Goal: Task Accomplishment & Management: Complete application form

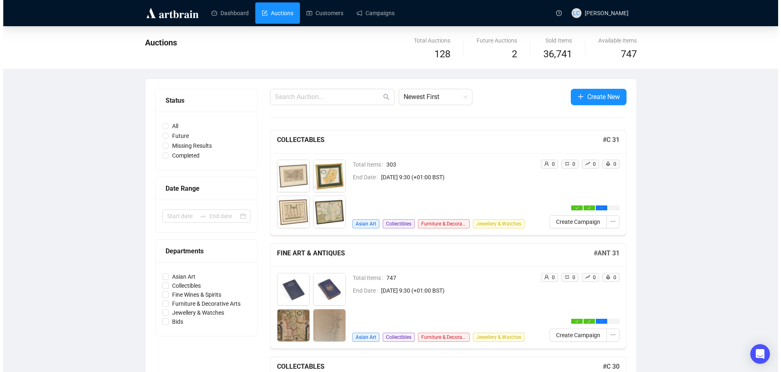
scroll to position [25, 0]
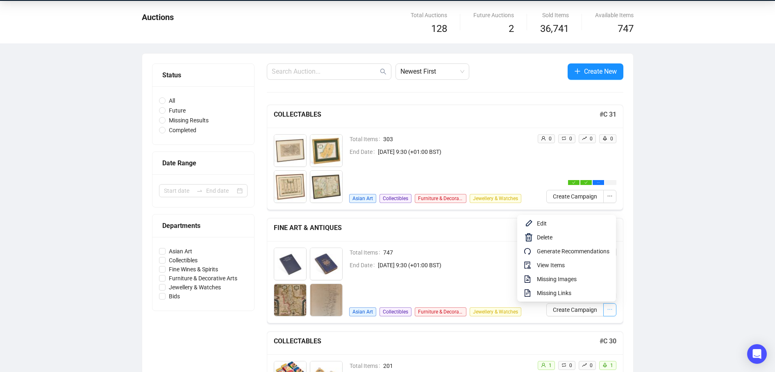
click at [610, 312] on icon "ellipsis" at bounding box center [610, 310] width 6 height 6
click at [572, 250] on span "Generate Recommendations" at bounding box center [573, 251] width 73 height 9
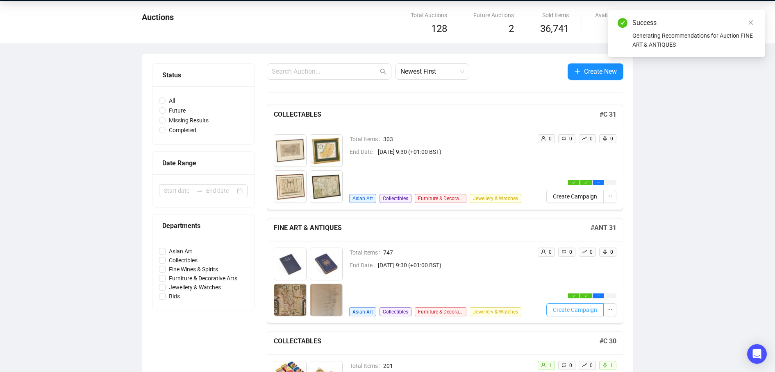
click at [572, 309] on span "Create Campaign" at bounding box center [575, 310] width 44 height 9
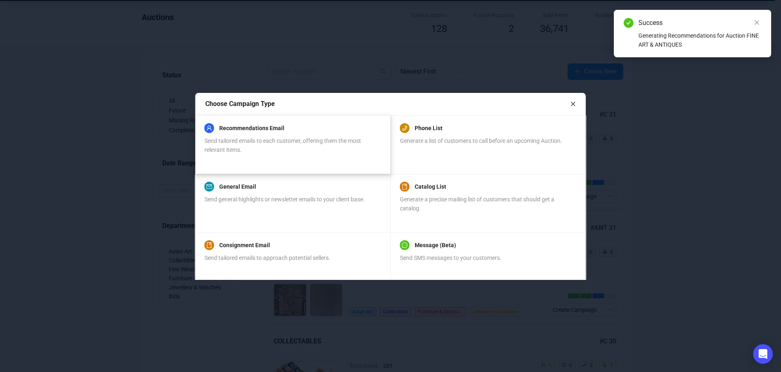
click at [252, 138] on span "Send tailored emails to each customer, offering them the most relevant items." at bounding box center [282, 146] width 157 height 16
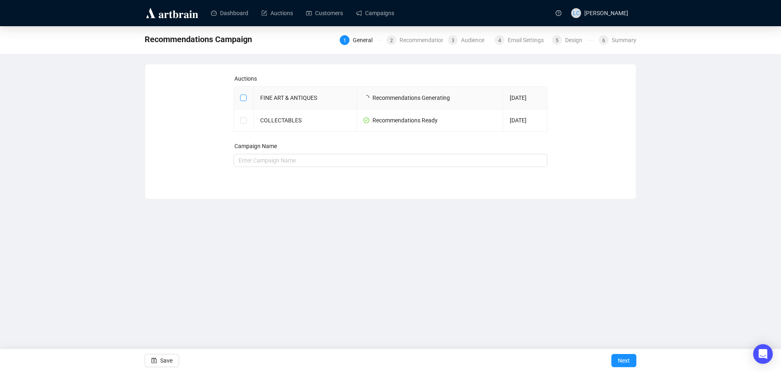
click at [244, 97] on input "checkbox" at bounding box center [243, 98] width 6 height 6
checkbox input "true"
type input "FINE ART & ANTIQUES Campaign"
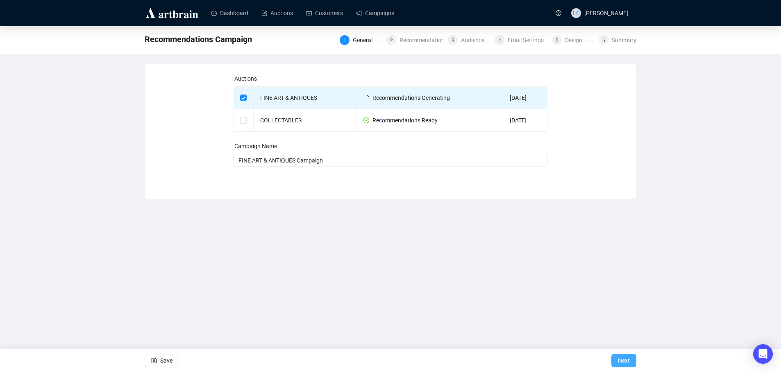
click at [624, 357] on span "Next" at bounding box center [624, 360] width 12 height 23
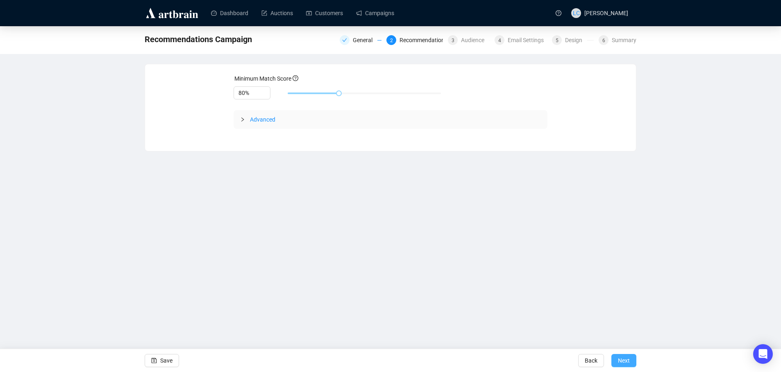
click at [624, 357] on span "Next" at bounding box center [624, 360] width 12 height 23
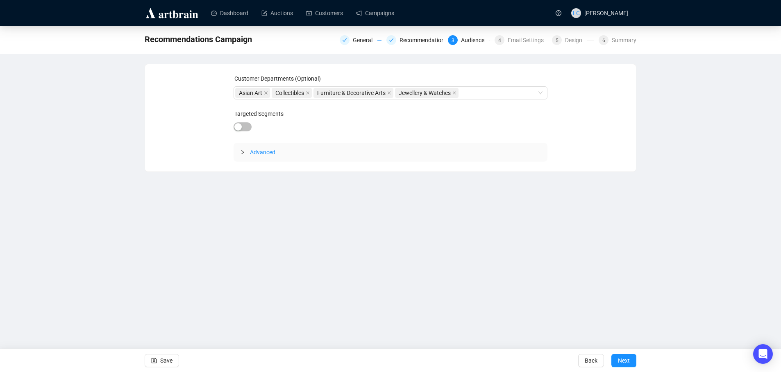
click at [624, 357] on span "Next" at bounding box center [624, 360] width 12 height 23
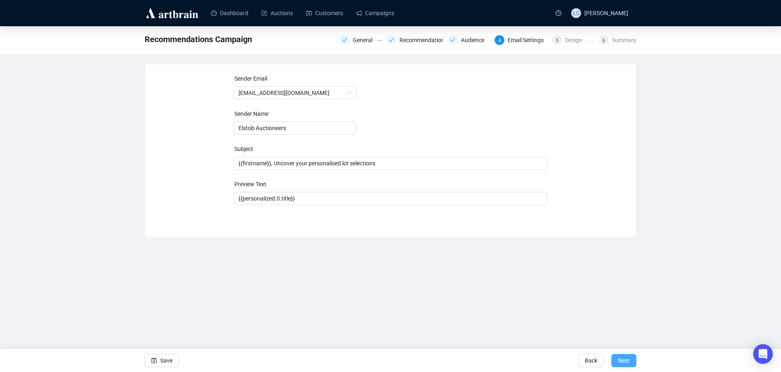
click at [624, 356] on span "Next" at bounding box center [624, 360] width 12 height 23
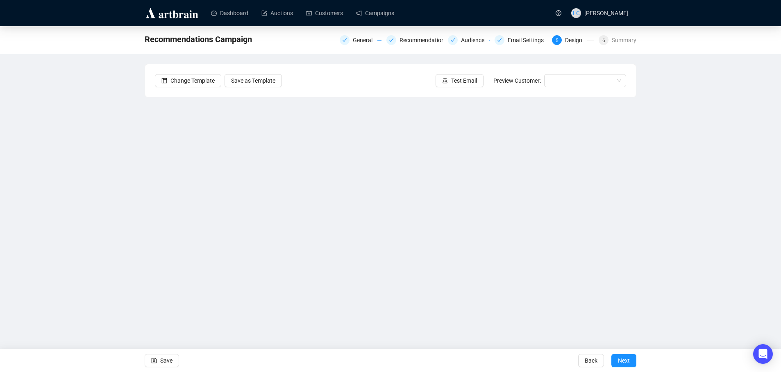
click at [134, 232] on div "Recommendations Campaign General Recommendations Audience Email Settings 5 Desi…" at bounding box center [390, 177] width 781 height 302
click at [143, 261] on div "Recommendations Campaign General Recommendations Audience Email Settings 5 Desi…" at bounding box center [390, 177] width 781 height 302
click at [100, 262] on div "Recommendations Campaign General Recommendations Audience Email Settings 5 Desi…" at bounding box center [390, 177] width 781 height 302
click at [66, 274] on div "Recommendations Campaign General Recommendations Audience Email Settings 5 Desi…" at bounding box center [390, 177] width 781 height 302
drag, startPoint x: 63, startPoint y: 183, endPoint x: 88, endPoint y: 181, distance: 25.1
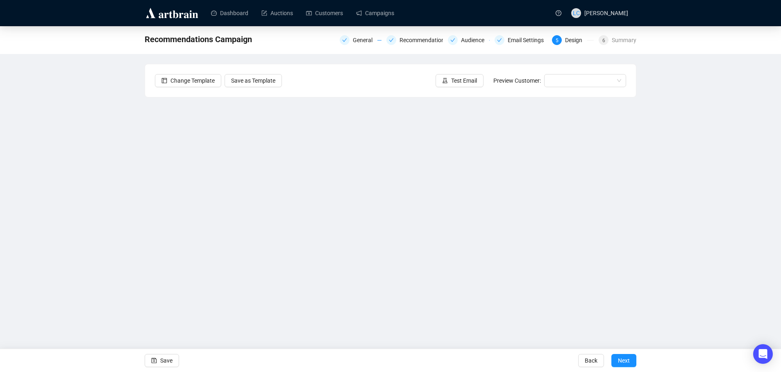
click at [63, 183] on div "Recommendations Campaign General Recommendations Audience Email Settings 5 Desi…" at bounding box center [390, 177] width 781 height 302
click at [127, 201] on div "Recommendations Campaign General Recommendations Audience Email Settings 5 Desi…" at bounding box center [390, 177] width 781 height 302
click at [116, 177] on div "Recommendations Campaign General Recommendations Audience Email Settings 5 Desi…" at bounding box center [390, 177] width 781 height 302
click at [96, 185] on div "Recommendations Campaign General Recommendations Audience Email Settings 5 Desi…" at bounding box center [390, 177] width 781 height 302
click at [77, 216] on div "Recommendations Campaign General Recommendations Audience Email Settings 5 Desi…" at bounding box center [390, 177] width 781 height 302
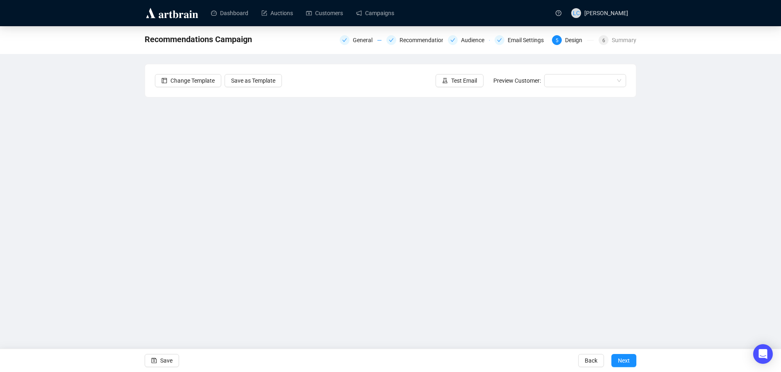
click at [63, 209] on div "Recommendations Campaign General Recommendations Audience Email Settings 5 Desi…" at bounding box center [390, 177] width 781 height 302
click at [126, 169] on div "Recommendations Campaign General Recommendations Audience Email Settings 5 Desi…" at bounding box center [390, 177] width 781 height 302
click at [86, 147] on div "Recommendations Campaign General Recommendations Audience Email Settings 5 Desi…" at bounding box center [390, 177] width 781 height 302
click at [129, 168] on div "Recommendations Campaign General Recommendations Audience Email Settings 5 Desi…" at bounding box center [390, 177] width 781 height 302
click at [98, 194] on div "Recommendations Campaign General Recommendations Audience Email Settings 5 Desi…" at bounding box center [390, 177] width 781 height 302
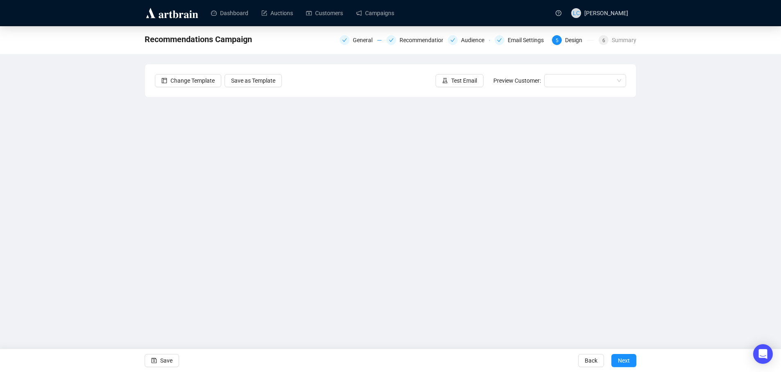
click at [94, 203] on div "Recommendations Campaign General Recommendations Audience Email Settings 5 Desi…" at bounding box center [390, 177] width 781 height 302
click at [109, 187] on div "Recommendations Campaign General Recommendations Audience Email Settings 5 Desi…" at bounding box center [390, 177] width 781 height 302
click at [76, 243] on div "Recommendations Campaign General Recommendations Audience Email Settings 5 Desi…" at bounding box center [390, 177] width 781 height 302
click at [92, 233] on div "Recommendations Campaign General Recommendations Audience Email Settings 5 Desi…" at bounding box center [390, 177] width 781 height 302
click at [685, 212] on div "Recommendations Campaign General Recommendations Audience Email Settings 5 Desi…" at bounding box center [390, 177] width 781 height 302
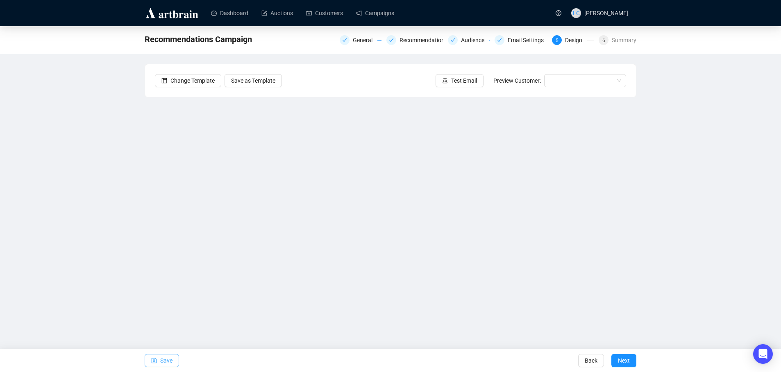
click at [169, 362] on span "Save" at bounding box center [166, 360] width 12 height 23
click at [475, 83] on span "Test Email" at bounding box center [464, 80] width 26 height 9
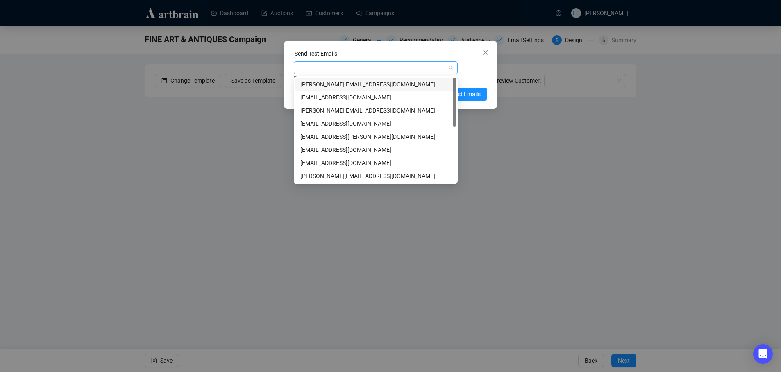
click at [415, 68] on div at bounding box center [371, 67] width 152 height 11
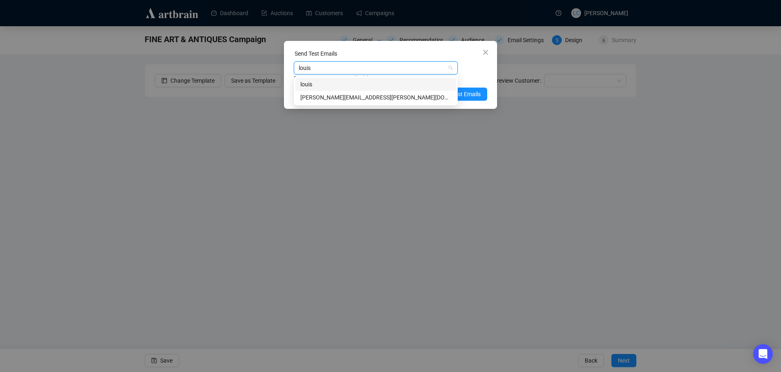
type input "louise"
click at [394, 99] on div "louise@elstob.co.uk" at bounding box center [375, 97] width 151 height 9
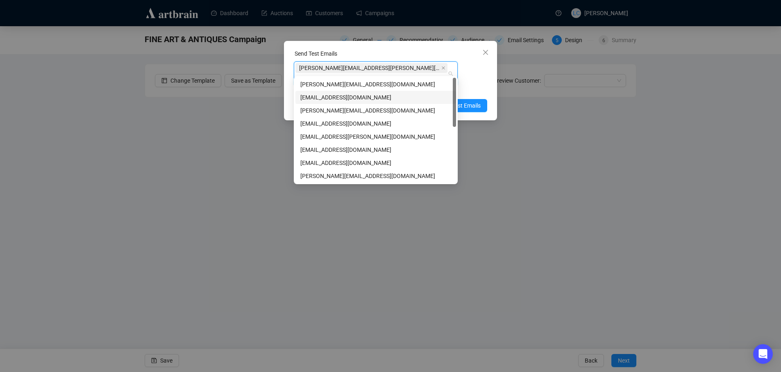
click at [485, 70] on div "louise@elstob.co.uk Enter up to 20 Test Email Addresses" at bounding box center [390, 77] width 193 height 33
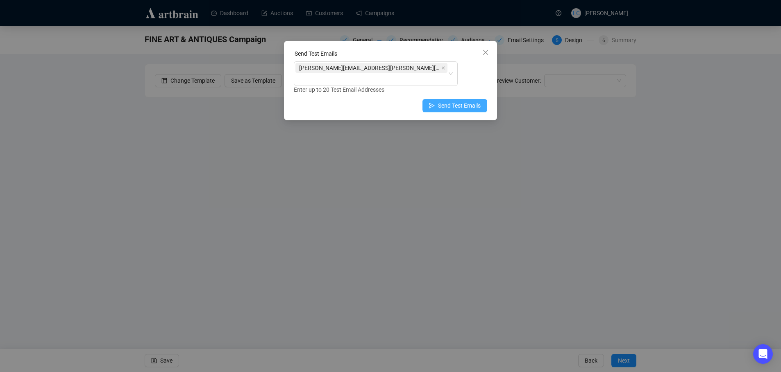
click at [480, 101] on span "Send Test Emails" at bounding box center [459, 105] width 43 height 9
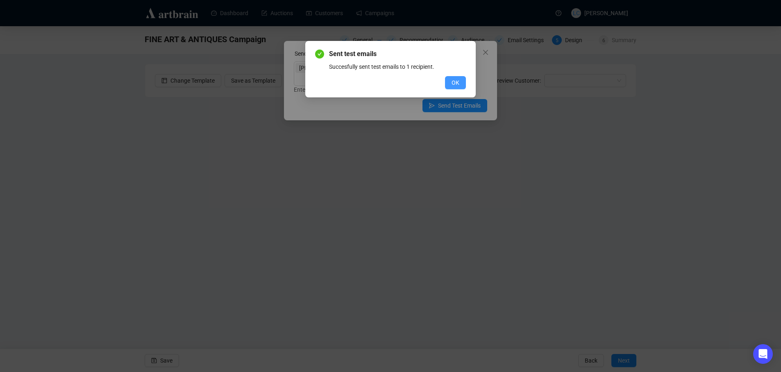
drag, startPoint x: 442, startPoint y: 87, endPoint x: 447, endPoint y: 86, distance: 5.0
click at [442, 87] on div "OK" at bounding box center [390, 82] width 151 height 13
click at [447, 86] on button "OK" at bounding box center [455, 82] width 21 height 13
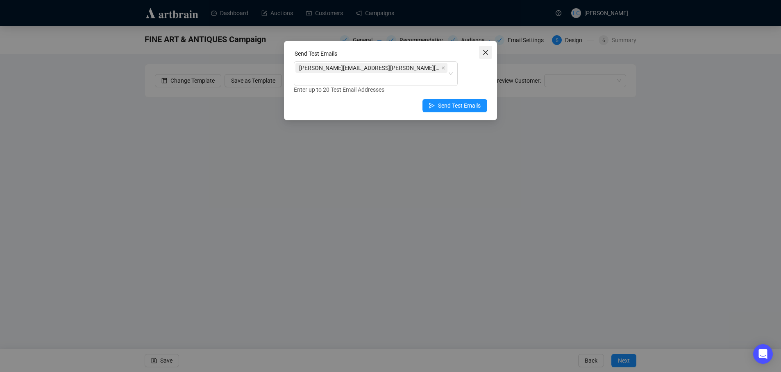
click at [488, 49] on icon "close" at bounding box center [485, 52] width 7 height 7
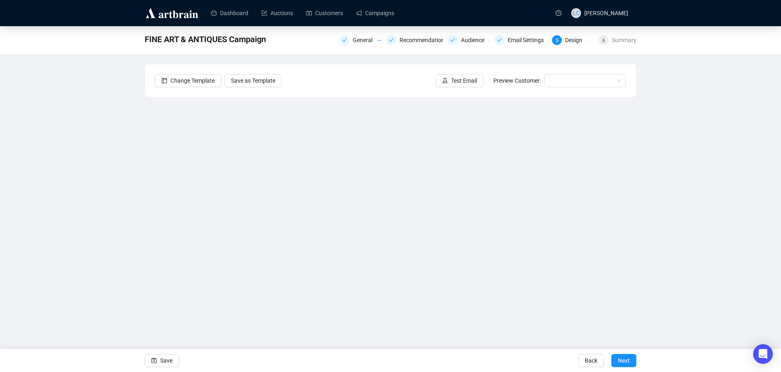
click at [104, 214] on div "FINE ART & ANTIQUES Campaign General Recommendations Audience Email Settings 5 …" at bounding box center [390, 177] width 781 height 302
click at [334, 77] on div "Change Template Save as Template Test Email Preview Customer:" at bounding box center [390, 80] width 491 height 33
click at [155, 364] on span "button" at bounding box center [154, 360] width 6 height 23
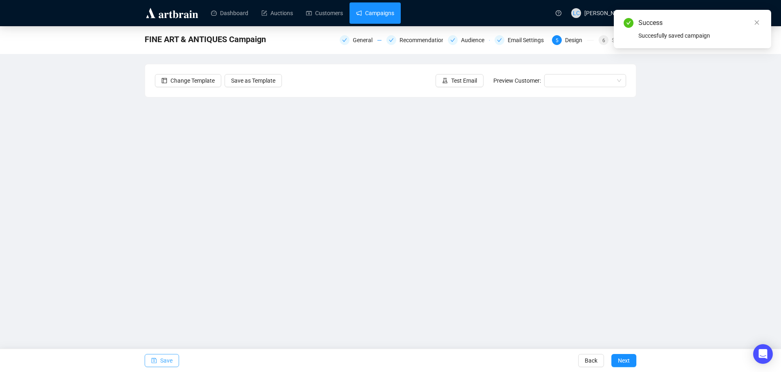
click at [375, 17] on link "Campaigns" at bounding box center [375, 12] width 38 height 21
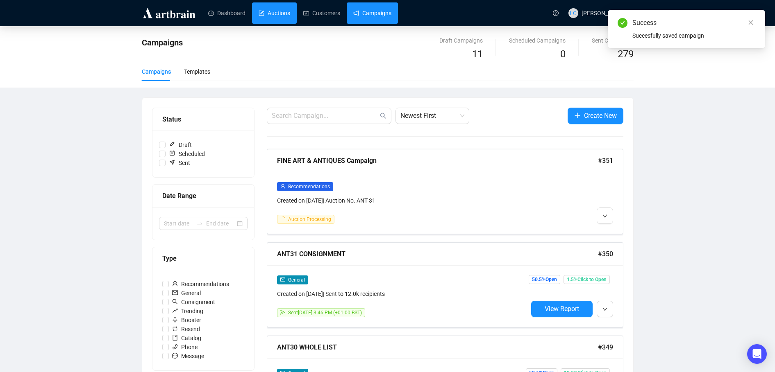
click at [263, 14] on link "Auctions" at bounding box center [275, 12] width 32 height 21
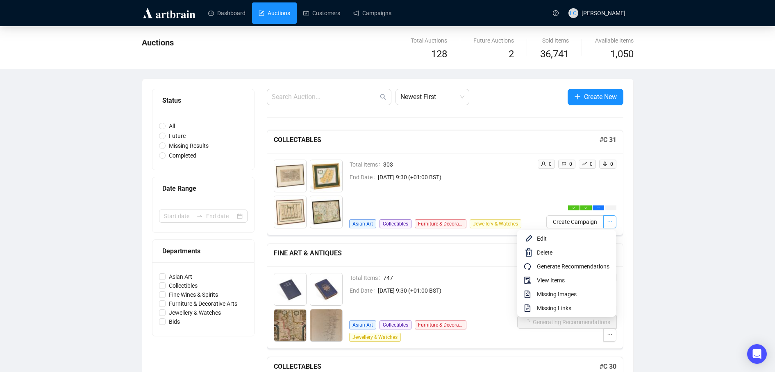
click at [613, 222] on button "button" at bounding box center [609, 222] width 13 height 13
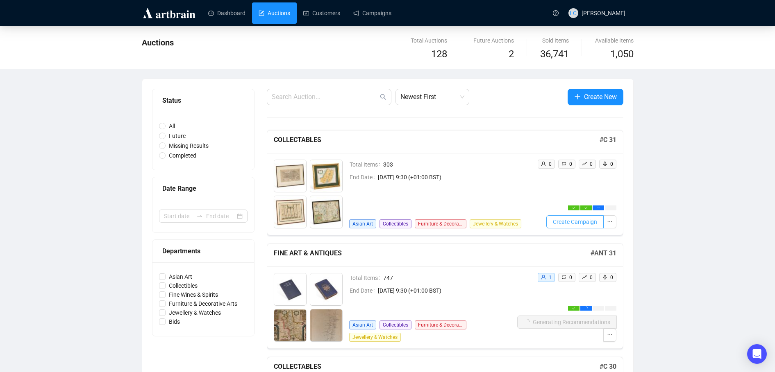
click at [561, 223] on span "Create Campaign" at bounding box center [575, 222] width 44 height 9
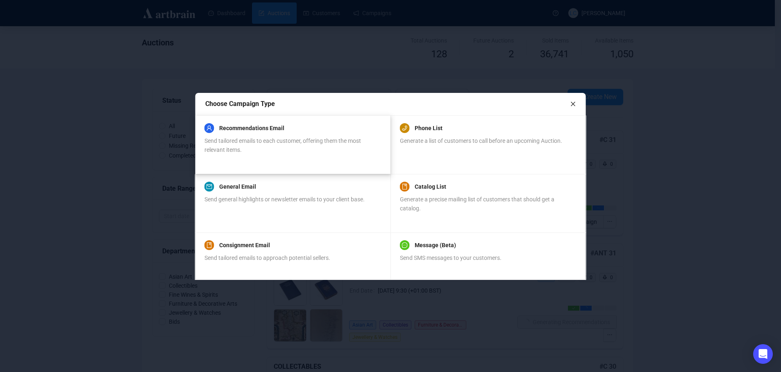
click at [306, 132] on div "Recommendations Email" at bounding box center [292, 128] width 176 height 10
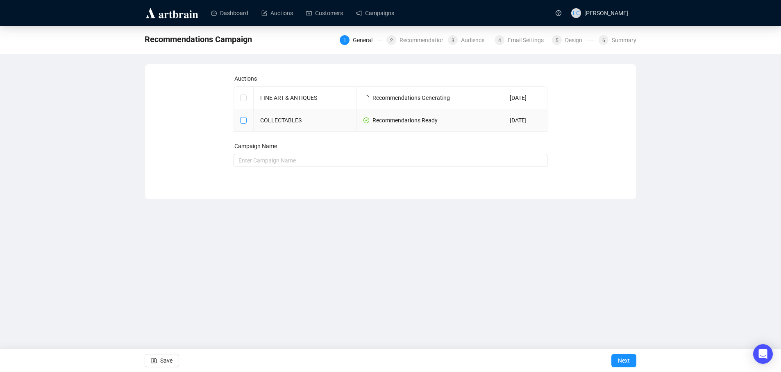
click at [245, 120] on input "checkbox" at bounding box center [243, 120] width 6 height 6
checkbox input "true"
type input "COLLECTABLES Campaign"
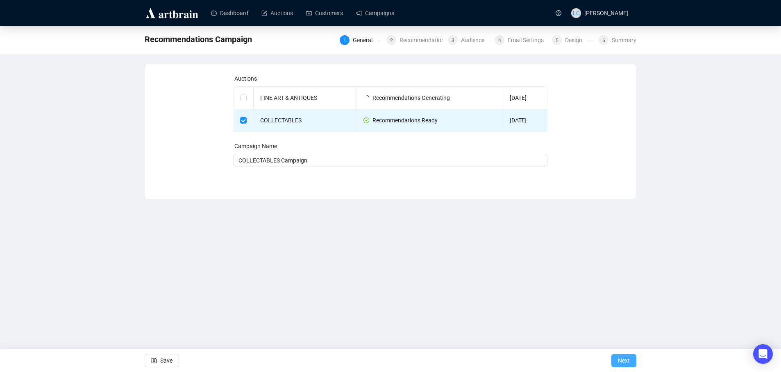
click at [626, 359] on span "Next" at bounding box center [624, 360] width 12 height 23
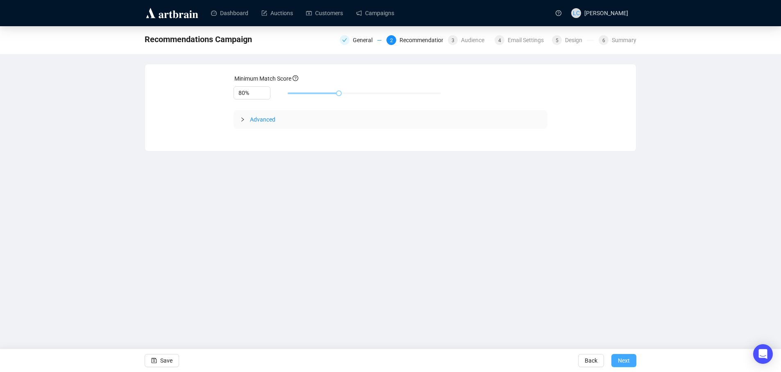
click at [631, 359] on button "Next" at bounding box center [623, 360] width 25 height 13
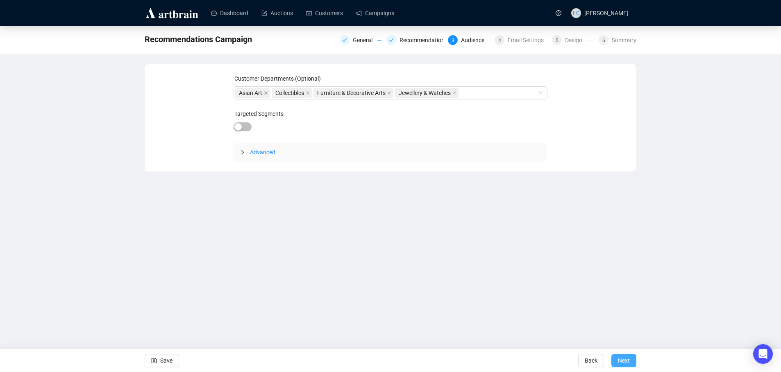
click at [625, 362] on span "Next" at bounding box center [624, 360] width 12 height 23
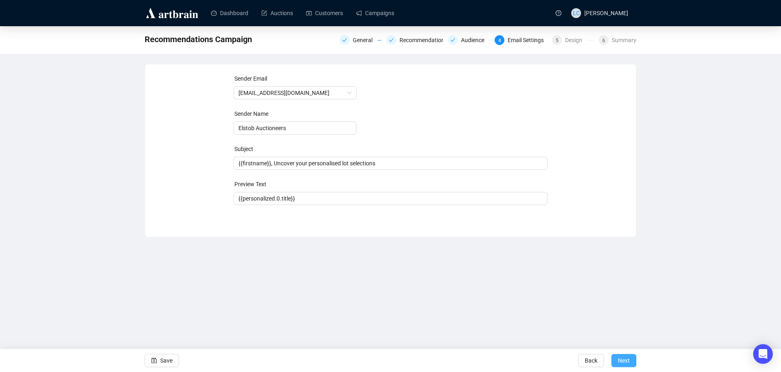
click at [629, 363] on span "Next" at bounding box center [624, 360] width 12 height 23
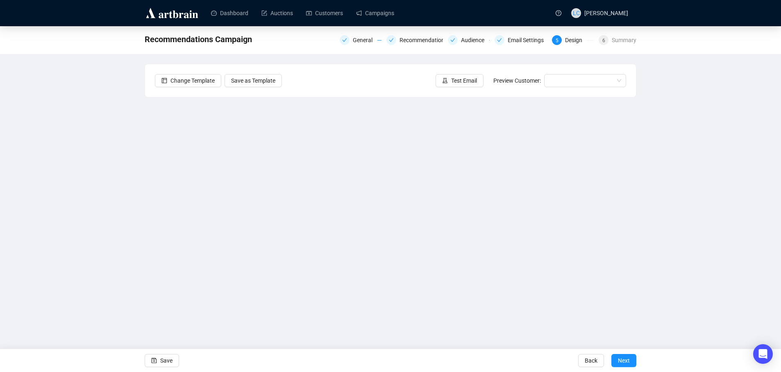
click at [98, 218] on div "Recommendations Campaign General Recommendations Audience Email Settings 5 Desi…" at bounding box center [390, 177] width 781 height 302
click at [32, 225] on div "Recommendations Campaign General Recommendations Audience Email Settings 5 Desi…" at bounding box center [390, 177] width 781 height 302
click at [124, 213] on div "Recommendations Campaign General Recommendations Audience Email Settings 5 Desi…" at bounding box center [390, 177] width 781 height 302
click at [134, 271] on div "Recommendations Campaign General Recommendations Audience Email Settings 5 Desi…" at bounding box center [390, 177] width 781 height 302
click at [119, 188] on div "Recommendations Campaign General Recommendations Audience Email Settings 5 Desi…" at bounding box center [390, 177] width 781 height 302
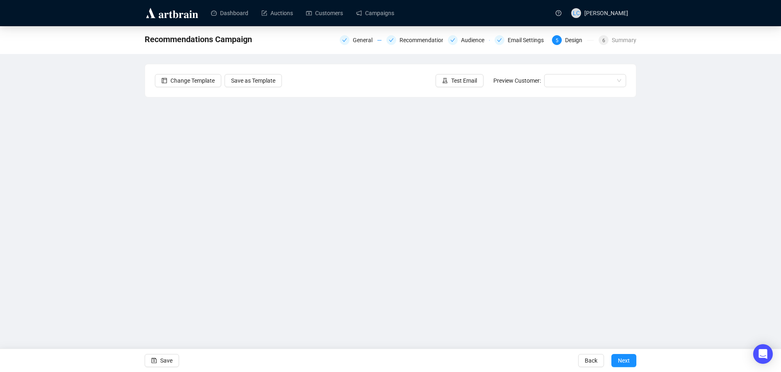
click at [103, 217] on div "Recommendations Campaign General Recommendations Audience Email Settings 5 Desi…" at bounding box center [390, 177] width 781 height 302
click at [99, 247] on div "Recommendations Campaign General Recommendations Audience Email Settings 5 Desi…" at bounding box center [390, 177] width 781 height 302
click at [120, 238] on div "Recommendations Campaign General Recommendations Audience Email Settings 5 Desi…" at bounding box center [390, 177] width 781 height 302
click at [171, 363] on span "Save" at bounding box center [166, 360] width 12 height 23
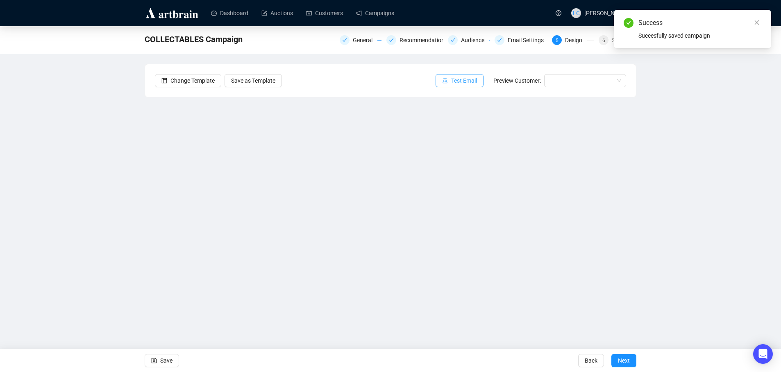
click at [473, 75] on button "Test Email" at bounding box center [460, 80] width 48 height 13
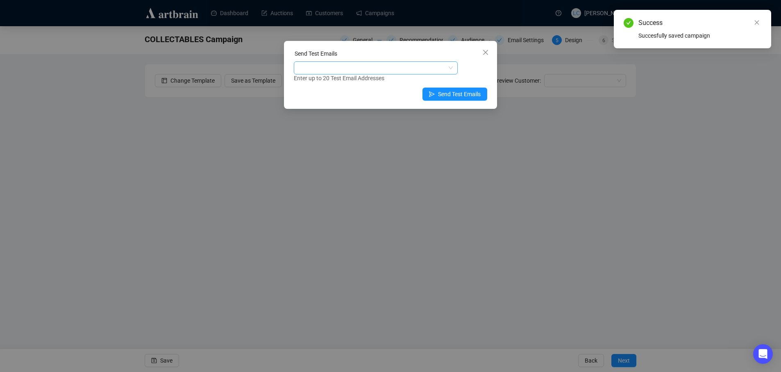
click at [365, 69] on div at bounding box center [371, 67] width 152 height 11
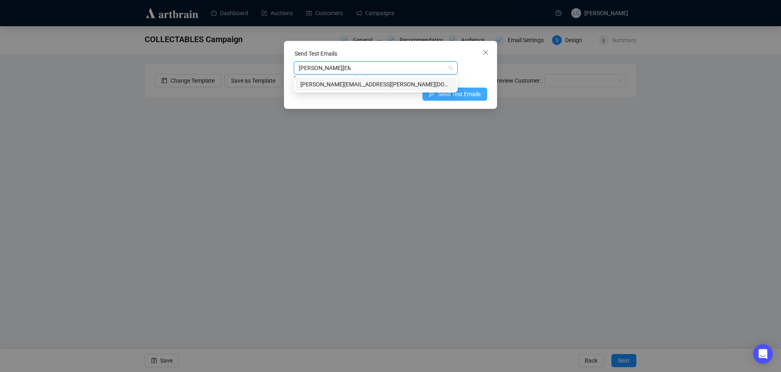
type input "louise@elstob.co.uk"
click at [471, 97] on span "Send Test Emails" at bounding box center [459, 94] width 43 height 9
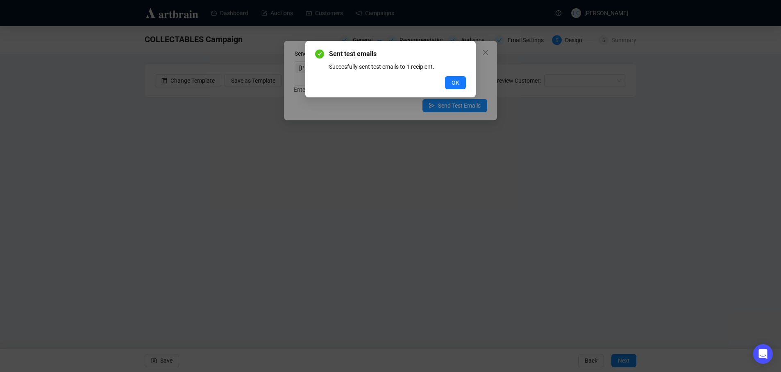
click at [455, 75] on div "Sent test emails Succesfully sent test emails to 1 recipient. OK" at bounding box center [390, 69] width 151 height 40
click at [455, 77] on button "OK" at bounding box center [455, 82] width 21 height 13
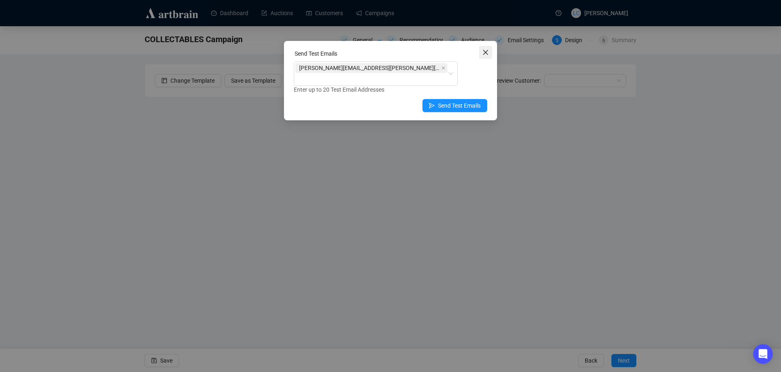
click at [485, 52] on icon "close" at bounding box center [485, 52] width 5 height 5
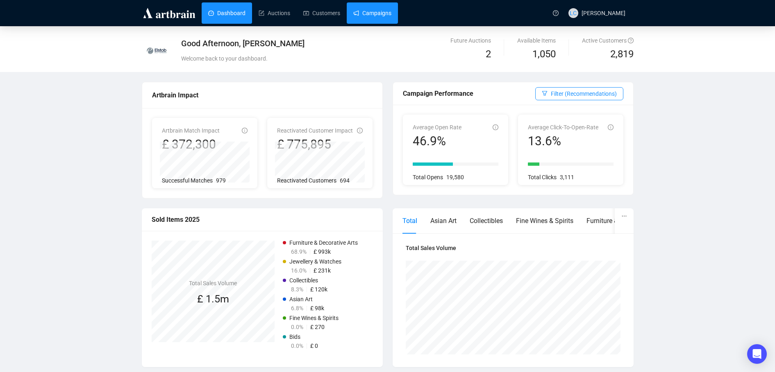
click at [362, 15] on link "Campaigns" at bounding box center [372, 12] width 38 height 21
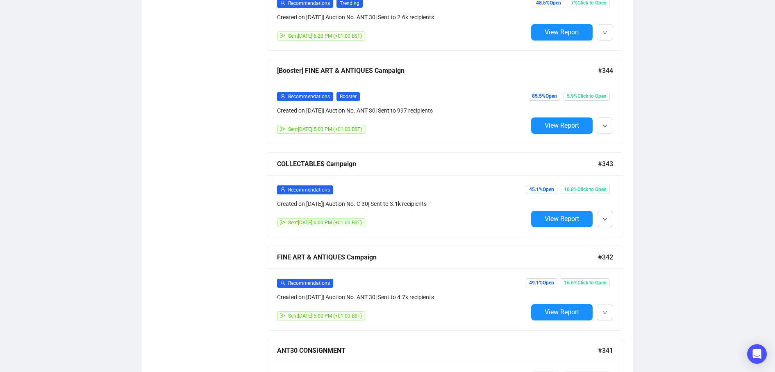
scroll to position [574, 0]
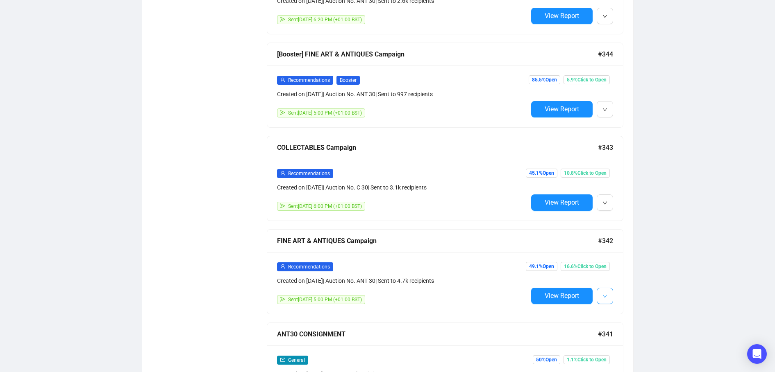
click at [602, 294] on icon "down" at bounding box center [604, 296] width 5 height 5
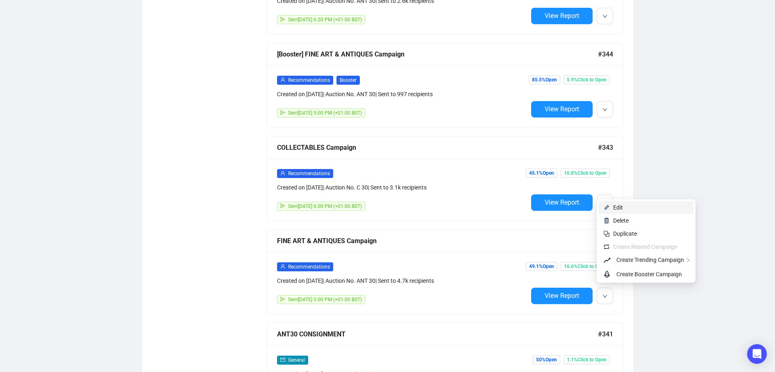
click at [618, 207] on span "Edit" at bounding box center [618, 207] width 10 height 7
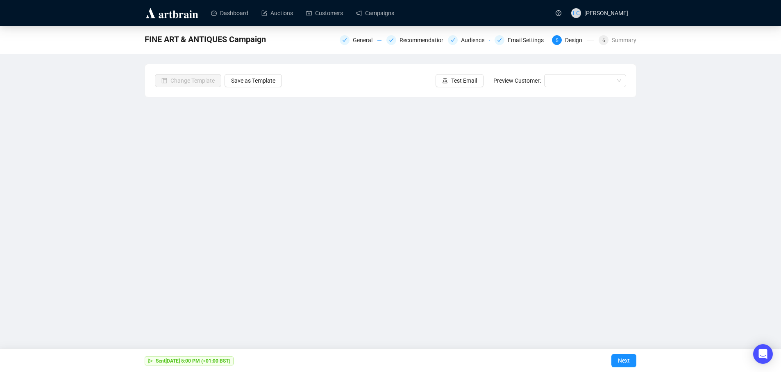
click at [95, 176] on div "FINE ART & ANTIQUES Campaign General Recommendations Audience Email Settings 5 …" at bounding box center [390, 177] width 781 height 302
click at [66, 227] on div "FINE ART & ANTIQUES Campaign General Recommendations Audience Email Settings 5 …" at bounding box center [390, 177] width 781 height 302
click at [116, 189] on div "FINE ART & ANTIQUES Campaign General Recommendations Audience Email Settings 5 …" at bounding box center [390, 177] width 781 height 302
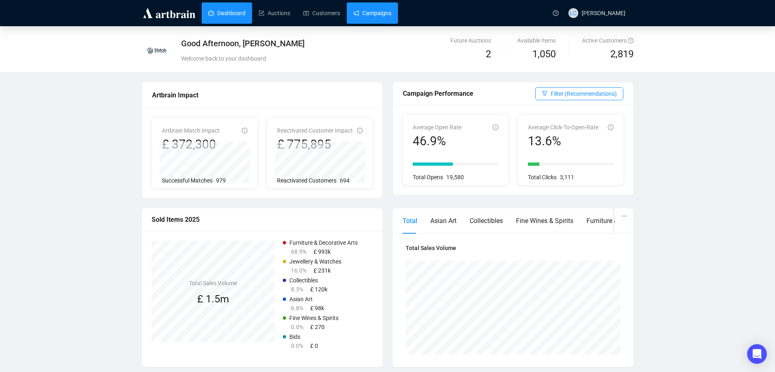
click at [369, 8] on link "Campaigns" at bounding box center [372, 12] width 38 height 21
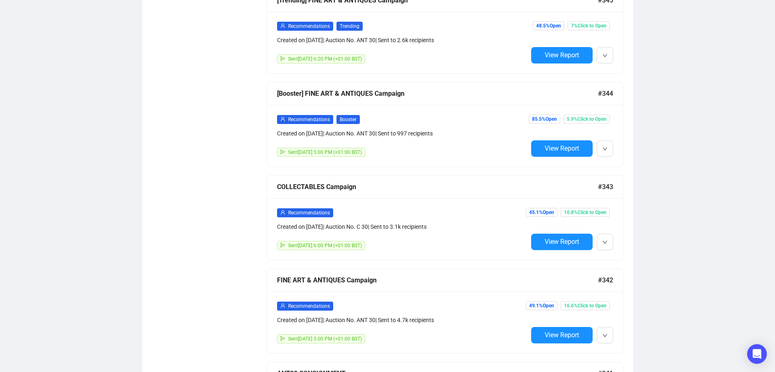
scroll to position [656, 0]
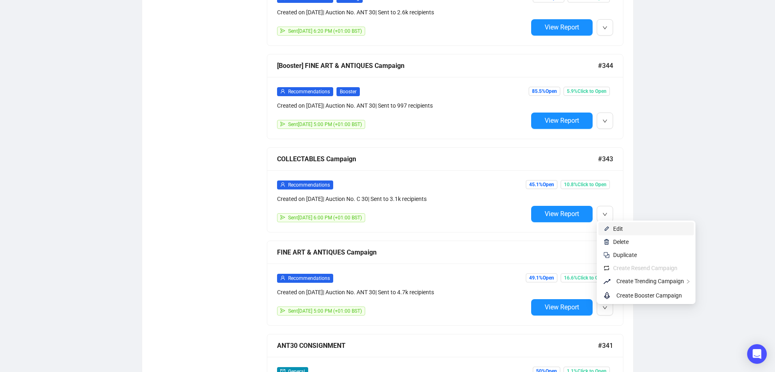
click at [618, 229] on span "Edit" at bounding box center [618, 229] width 10 height 7
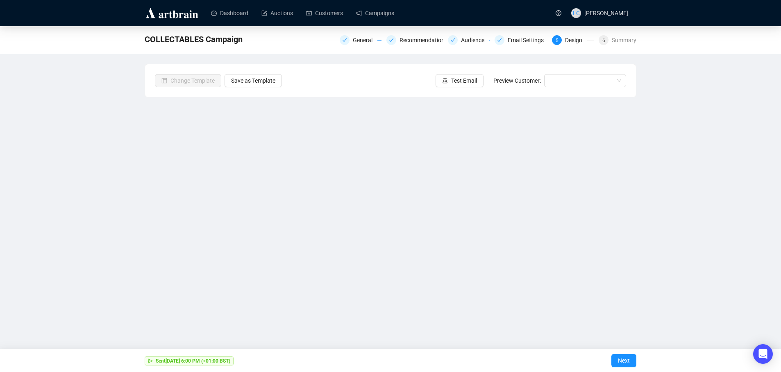
click at [105, 176] on div "COLLECTABLES Campaign General Recommendations Audience Email Settings 5 Design …" at bounding box center [390, 177] width 781 height 302
